Goal: Task Accomplishment & Management: Manage account settings

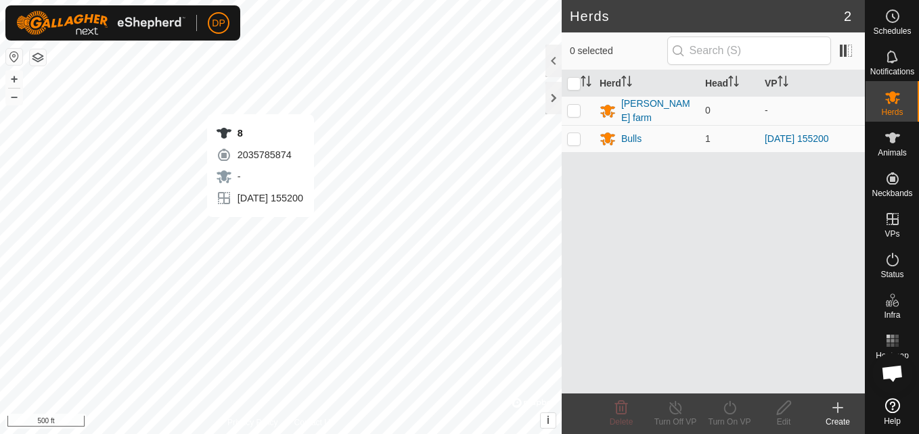
scroll to position [769, 0]
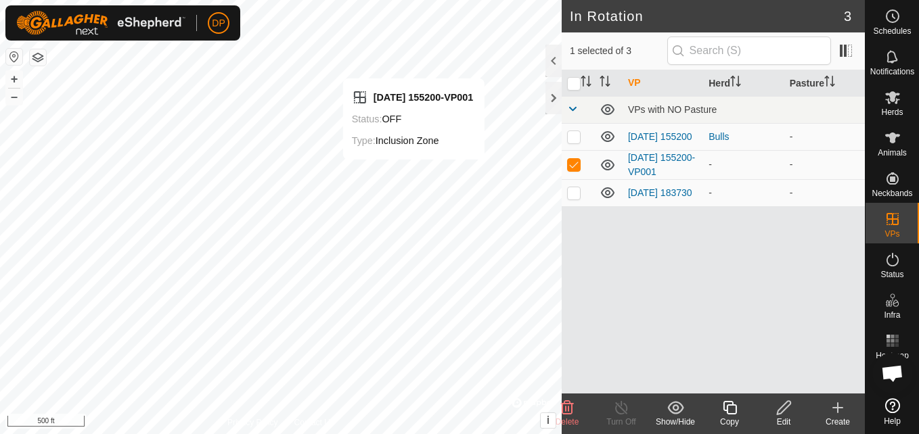
checkbox input "false"
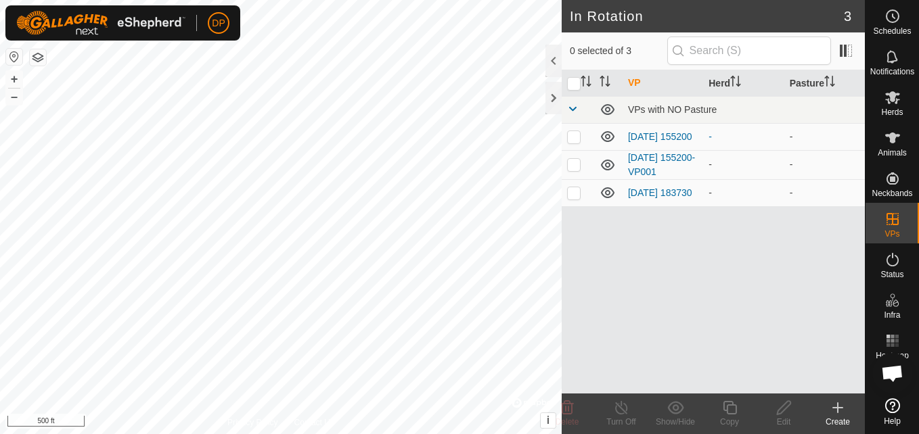
scroll to position [769, 0]
